Goal: Feedback & Contribution: Contribute content

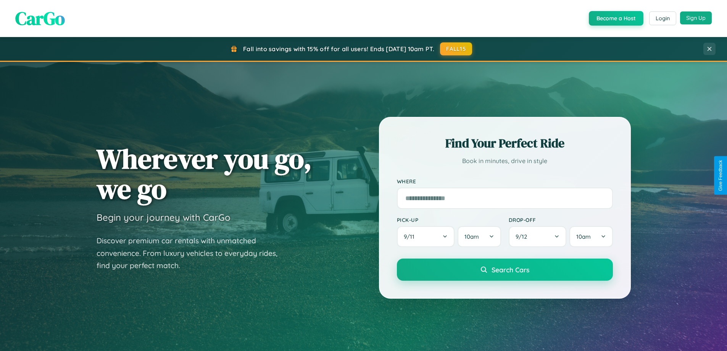
click at [695, 18] on button "Sign Up" at bounding box center [696, 17] width 32 height 13
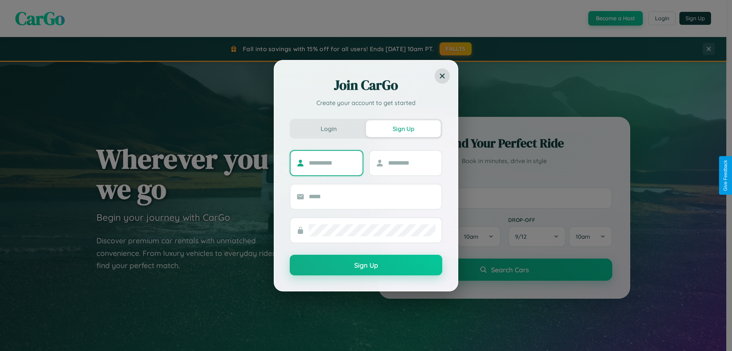
click at [333, 162] on input "text" at bounding box center [333, 163] width 48 height 12
type input "*****"
click at [412, 162] on input "text" at bounding box center [412, 163] width 48 height 12
type input "*****"
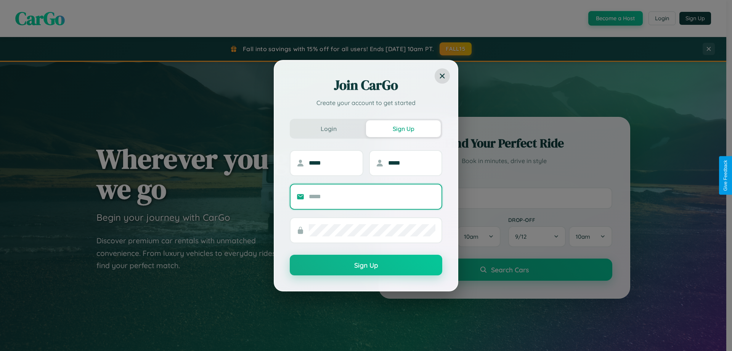
click at [372, 196] on input "text" at bounding box center [372, 196] width 127 height 12
type input "**********"
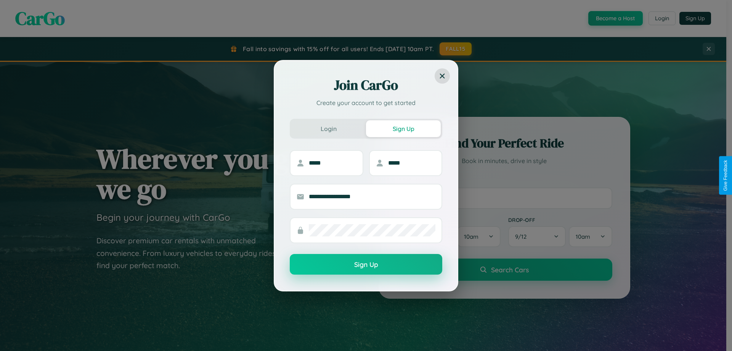
click at [366, 264] on button "Sign Up" at bounding box center [366, 264] width 153 height 21
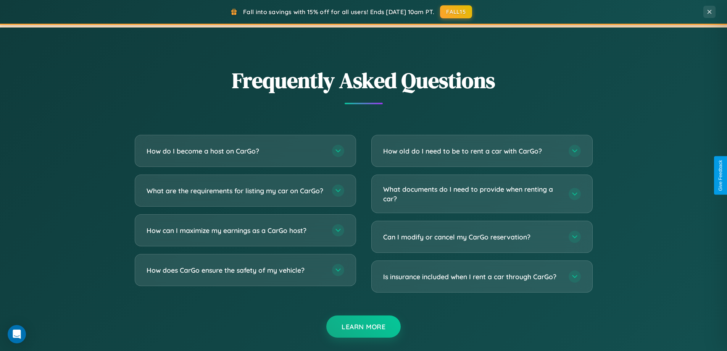
scroll to position [1468, 0]
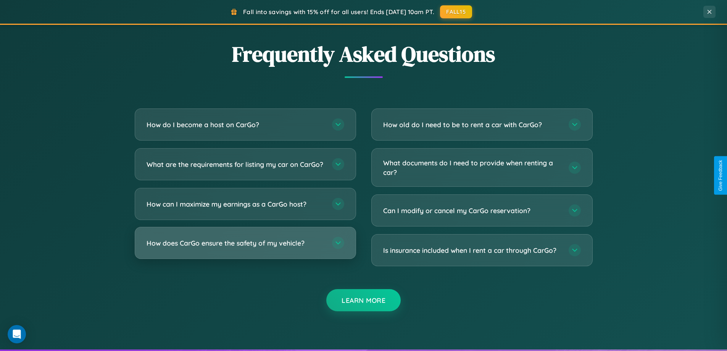
click at [245, 248] on h3 "How does CarGo ensure the safety of my vehicle?" at bounding box center [235, 243] width 178 height 10
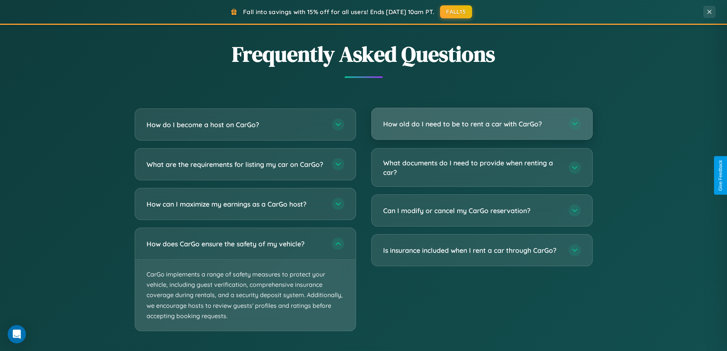
click at [481, 124] on h3 "How old do I need to be to rent a car with CarGo?" at bounding box center [472, 124] width 178 height 10
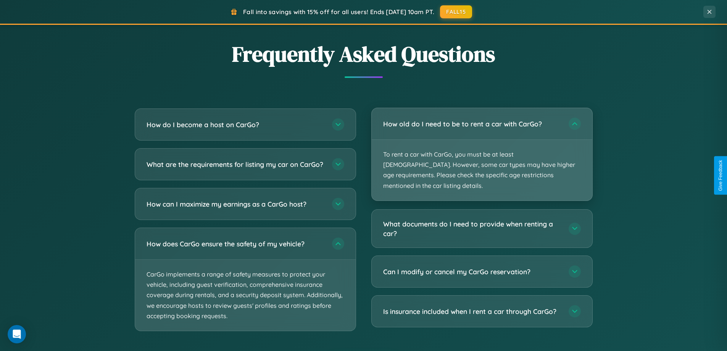
click at [481, 149] on p "To rent a car with CarGo, you must be at least [DEMOGRAPHIC_DATA]. However, som…" at bounding box center [482, 170] width 220 height 61
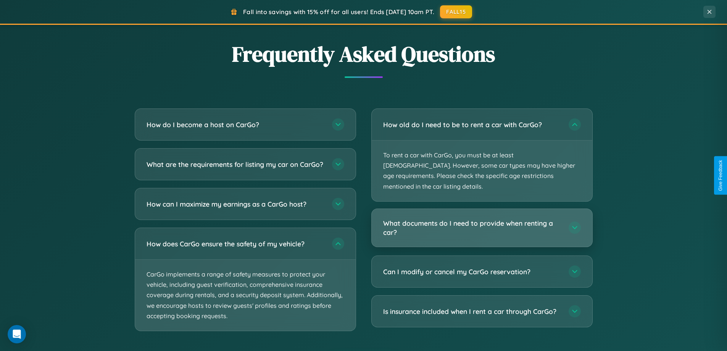
click at [481, 218] on h3 "What documents do I need to provide when renting a car?" at bounding box center [472, 227] width 178 height 19
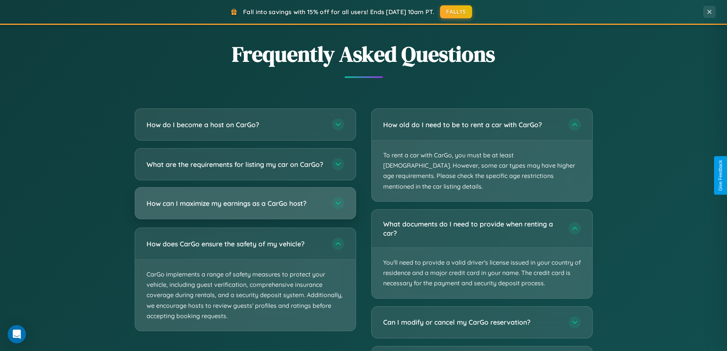
click at [245, 208] on h3 "How can I maximize my earnings as a CarGo host?" at bounding box center [235, 203] width 178 height 10
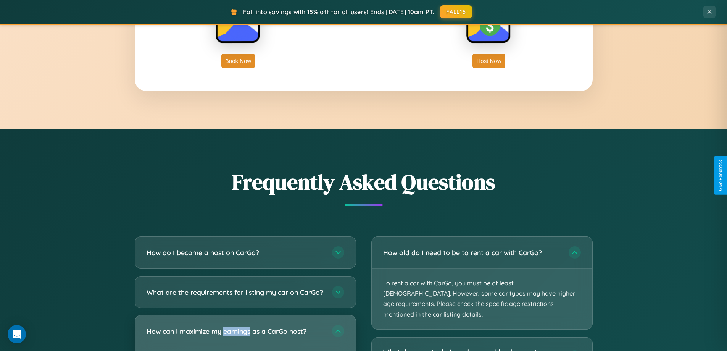
scroll to position [1226, 0]
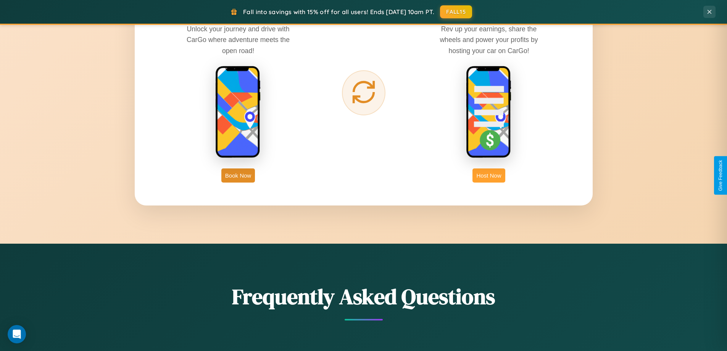
click at [489, 175] on button "Host Now" at bounding box center [488, 175] width 32 height 14
